Goal: Task Accomplishment & Management: Manage account settings

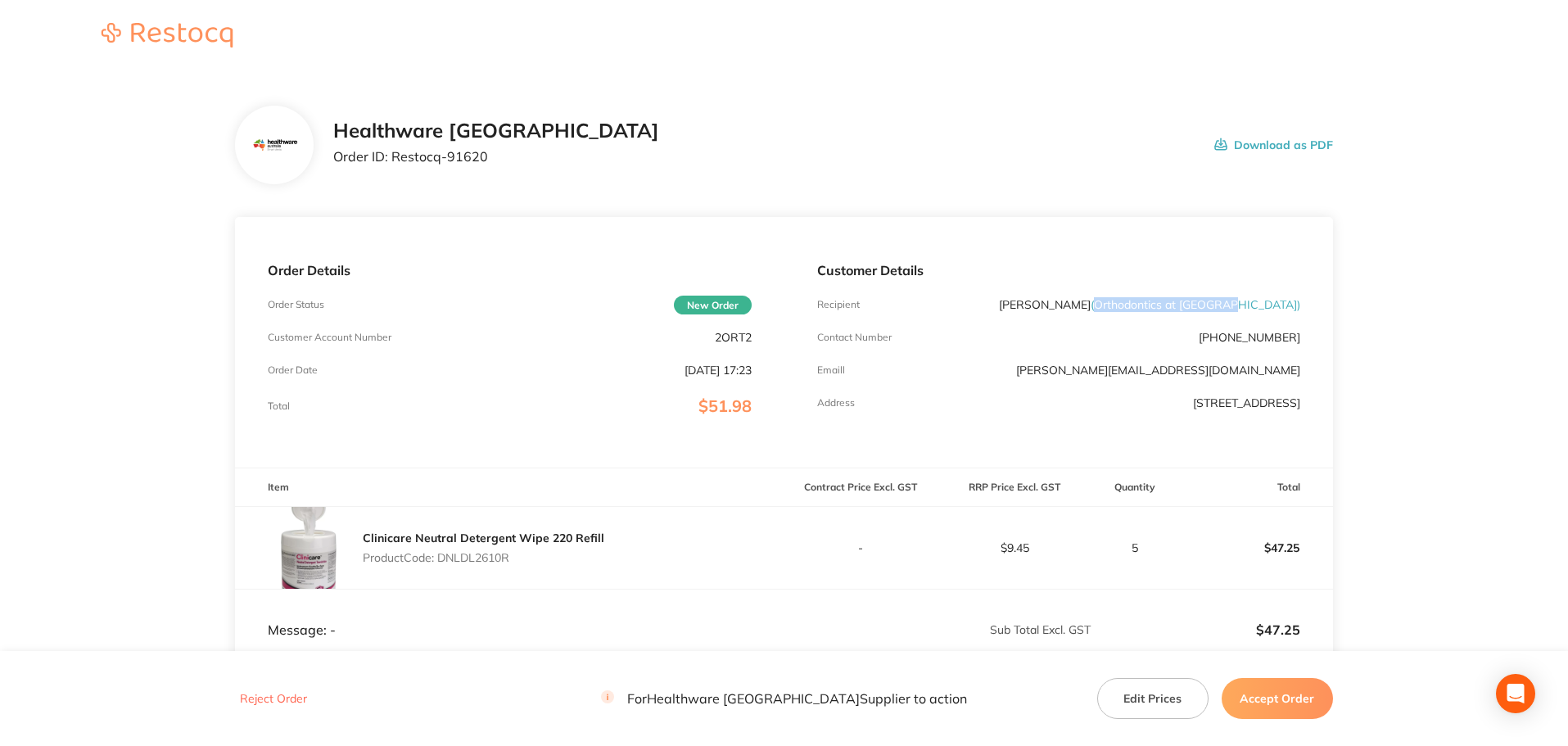
drag, startPoint x: 1157, startPoint y: 306, endPoint x: 1296, endPoint y: 302, distance: 139.1
click at [1296, 302] on span "( Orthodontics at [GEOGRAPHIC_DATA] )" at bounding box center [1195, 304] width 210 height 15
copy span "Orthodontics at [GEOGRAPHIC_DATA]"
drag, startPoint x: 489, startPoint y: 165, endPoint x: 392, endPoint y: 186, distance: 99.2
click at [392, 186] on section "Healthware Australia Order ID: Restocq- 91620 Download as PDF Order Details Ord…" at bounding box center [783, 484] width 1098 height 822
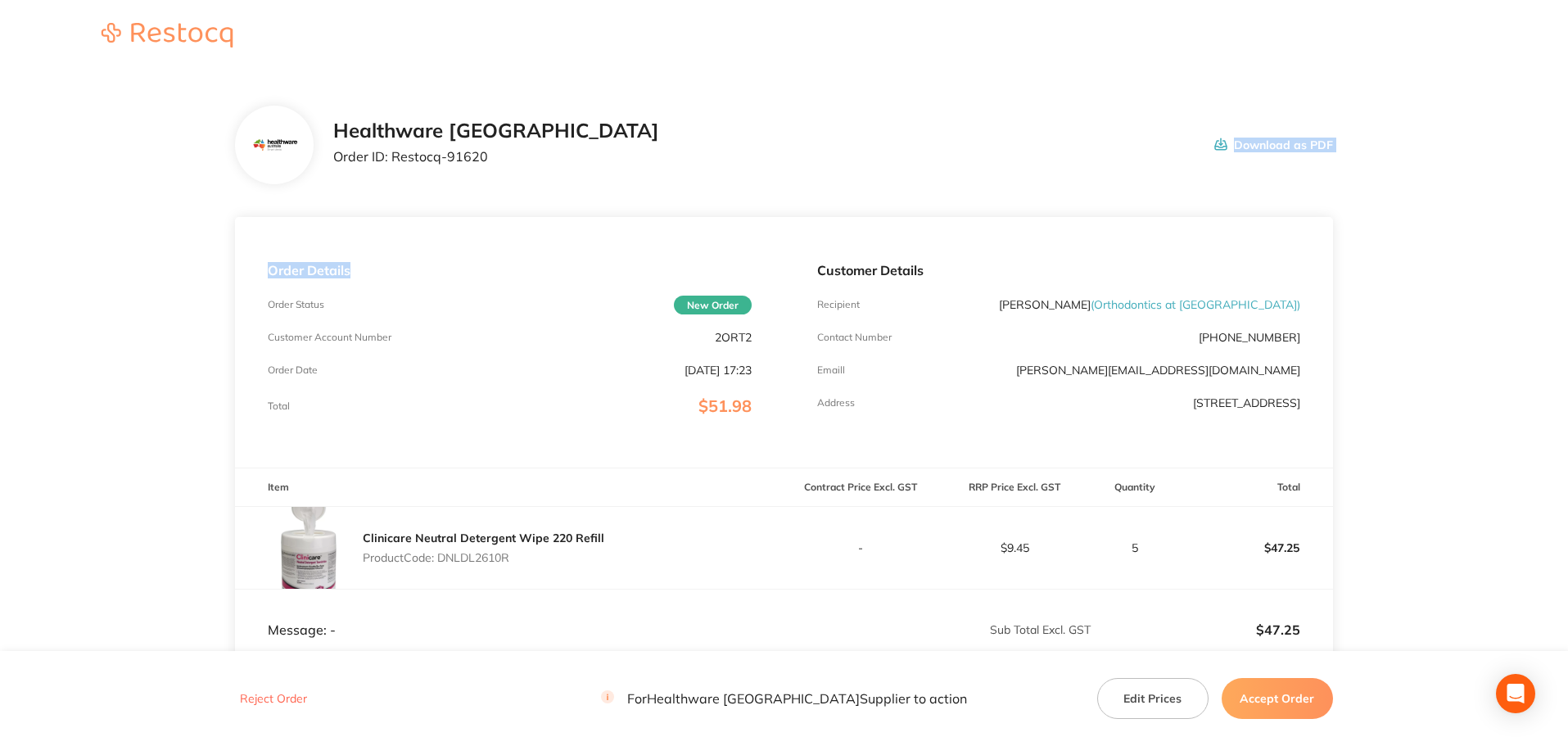
click at [392, 186] on section "Healthware Australia Order ID: Restocq- 91620 Download as PDF Order Details Ord…" at bounding box center [783, 484] width 1098 height 822
drag, startPoint x: 394, startPoint y: 159, endPoint x: 494, endPoint y: 159, distance: 100.0
click at [494, 159] on p "Order ID: Restocq- 91620" at bounding box center [496, 156] width 325 height 15
copy p "Restocq- 91620"
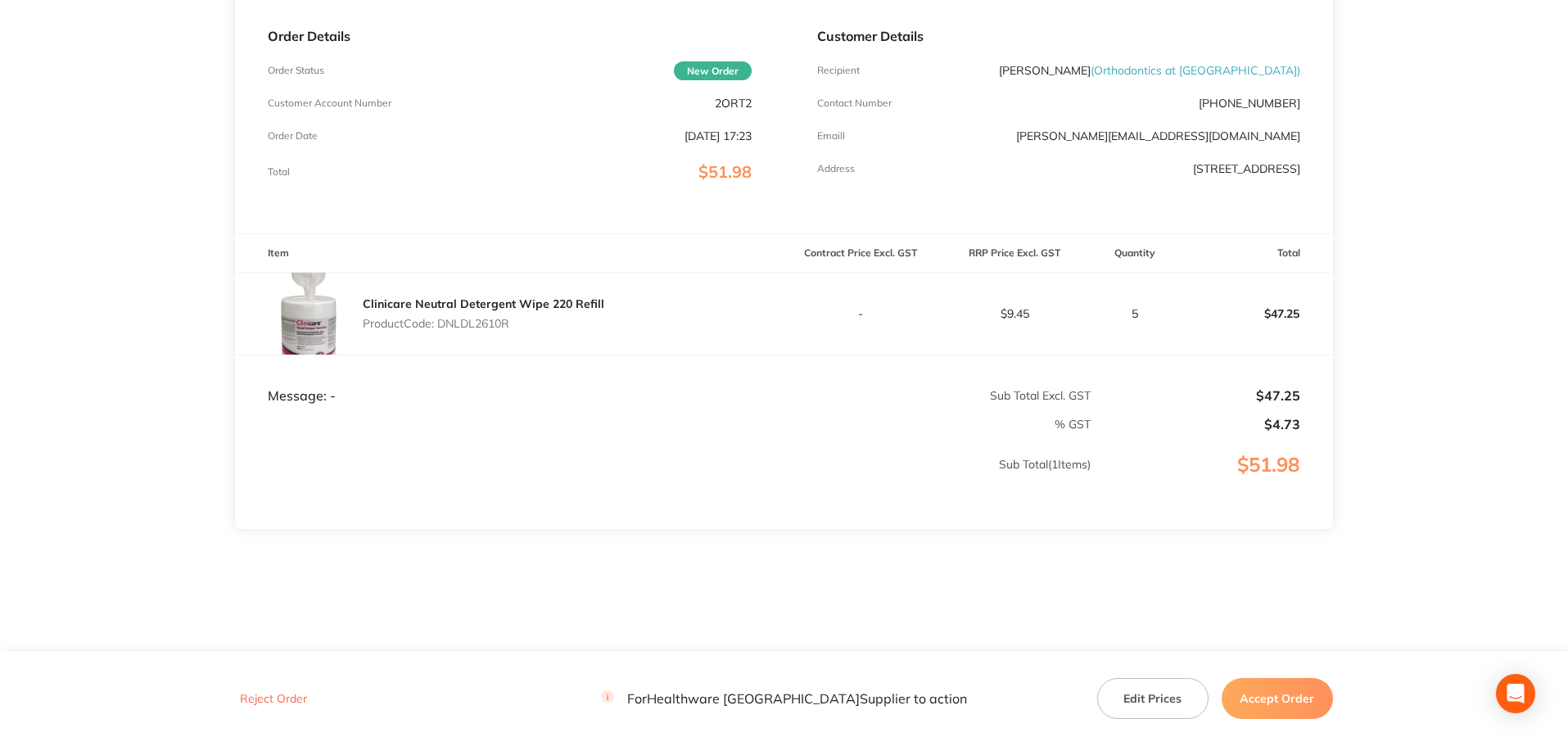
scroll to position [244, 0]
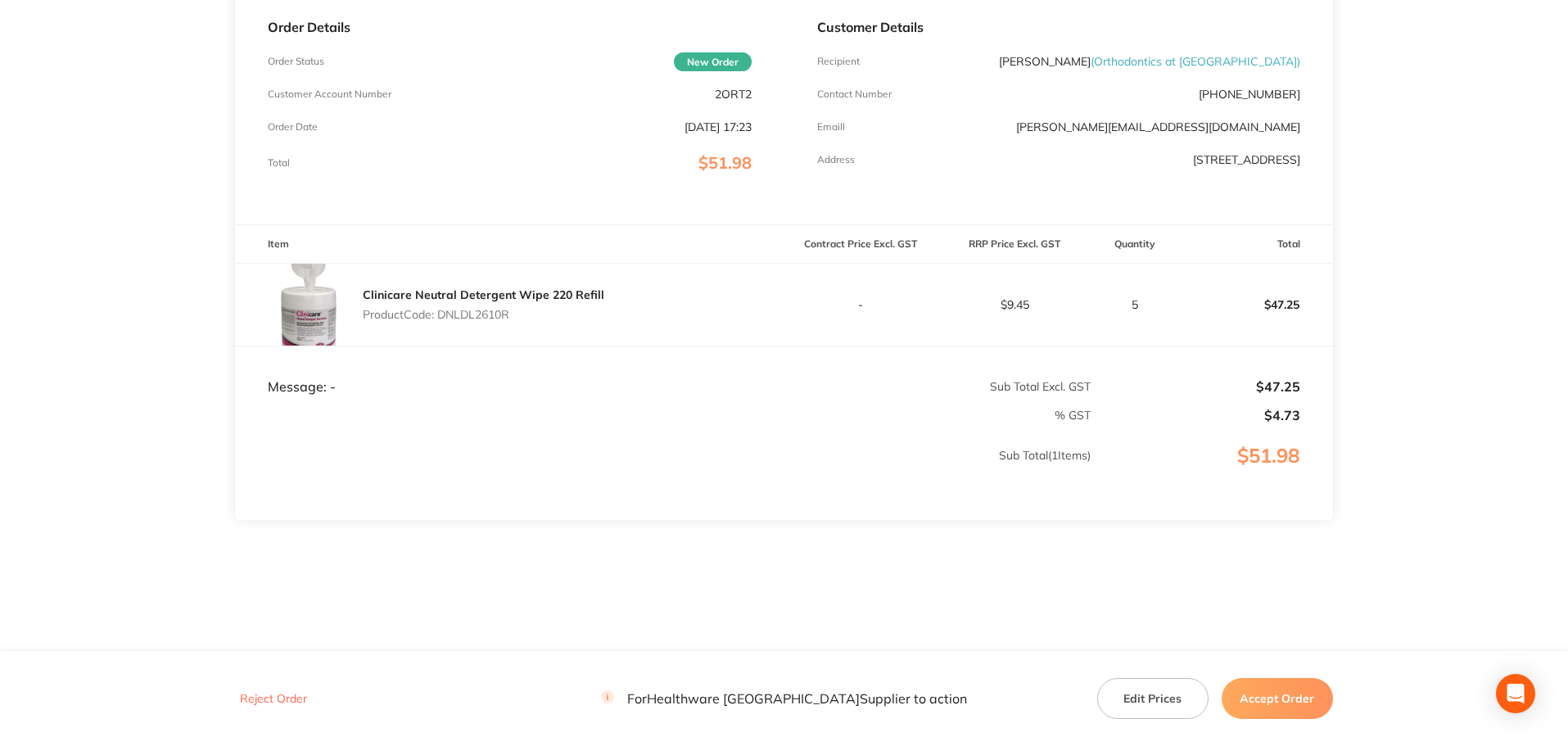
click at [502, 314] on p "Product Code: DNLDL2610R" at bounding box center [483, 314] width 242 height 13
copy p "DNLDL2610R"
click at [1308, 695] on button "Accept Order" at bounding box center [1277, 700] width 111 height 41
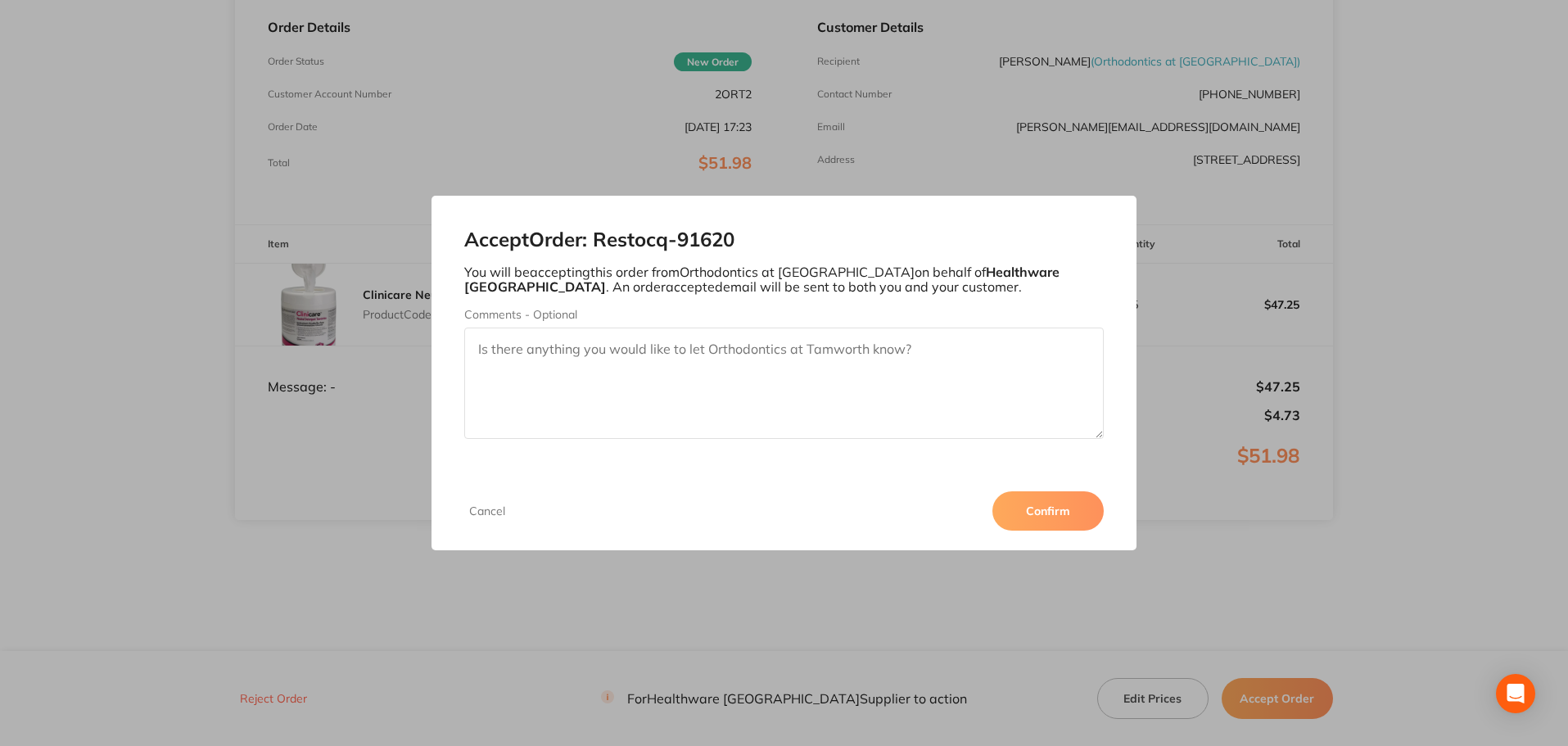
click at [1031, 499] on button "Confirm" at bounding box center [1047, 511] width 111 height 39
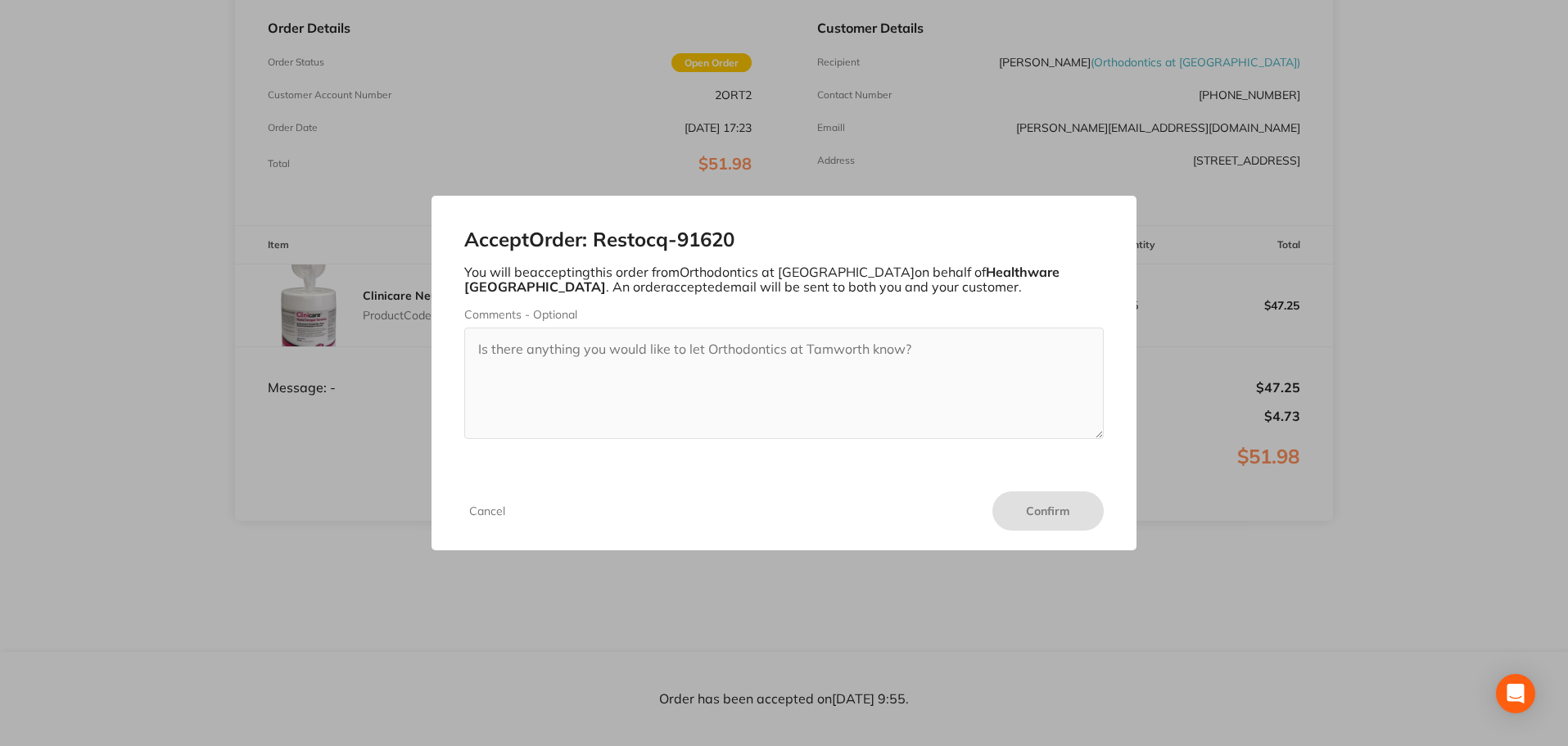
scroll to position [243, 0]
